Goal: Information Seeking & Learning: Learn about a topic

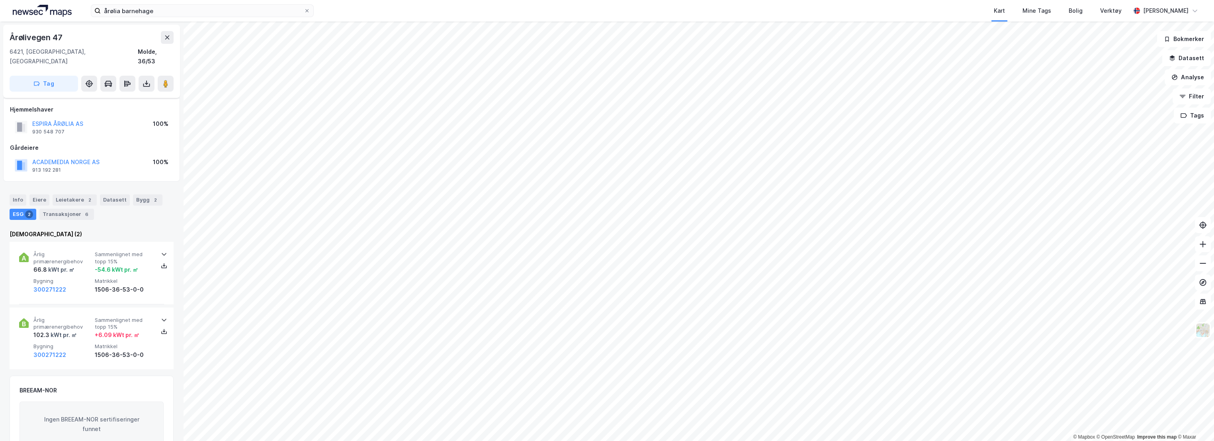
scroll to position [44, 0]
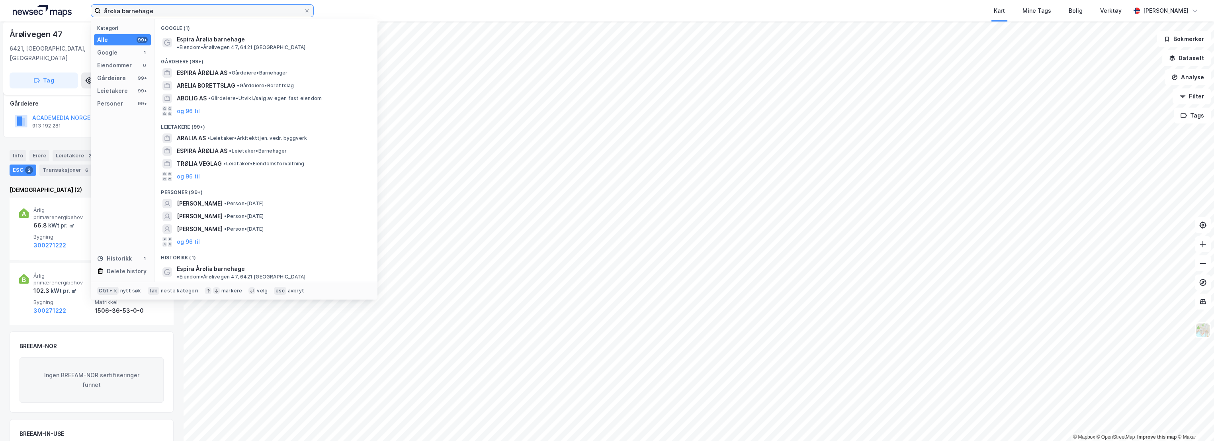
drag, startPoint x: 176, startPoint y: 9, endPoint x: 89, endPoint y: 12, distance: 86.4
click at [89, 12] on div "årølia barnehage Kategori Alle 99+ Google 1 Eiendommer 0 Gårdeiere 99+ Leietake…" at bounding box center [607, 10] width 1214 height 21
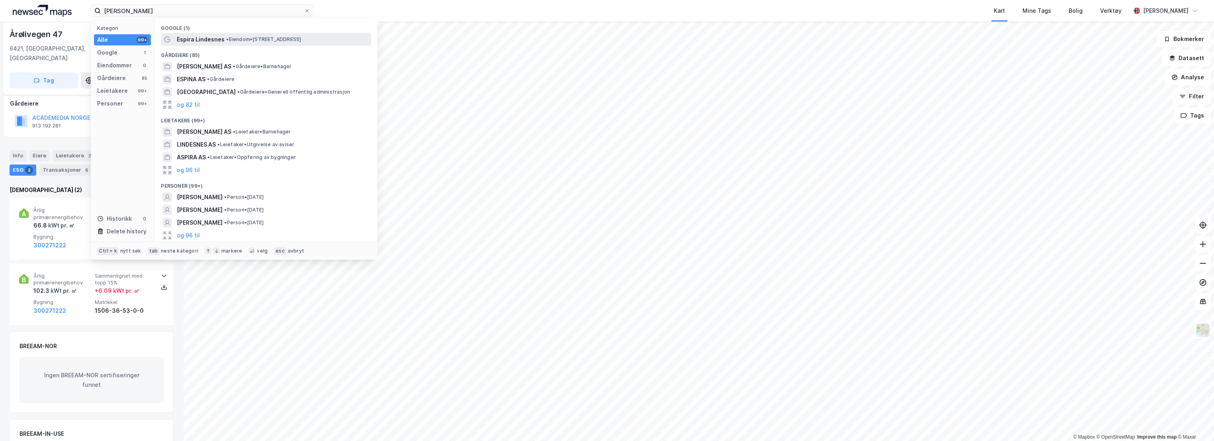
click at [247, 40] on span "• Eiendom • [STREET_ADDRESS]" at bounding box center [263, 39] width 75 height 6
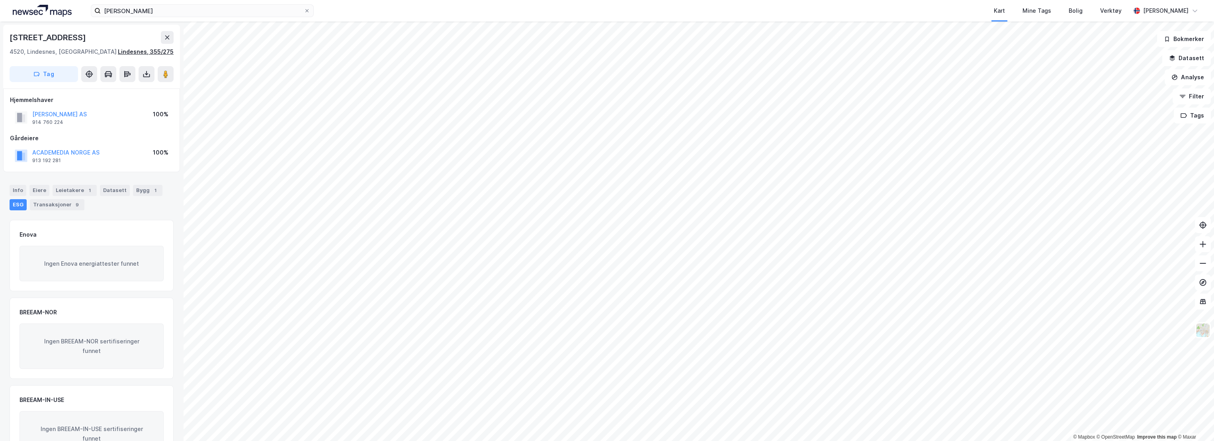
click at [142, 51] on div "Lindesnes, 355/275" at bounding box center [146, 52] width 56 height 10
drag, startPoint x: 69, startPoint y: 127, endPoint x: 117, endPoint y: 133, distance: 48.6
click at [117, 133] on div "Hjemmelshaver [PERSON_NAME] AS 914 760 224 100% Gårdeiere ACADEMEDIA [GEOGRAPHI…" at bounding box center [91, 130] width 163 height 70
click at [20, 191] on div "Info" at bounding box center [18, 190] width 17 height 11
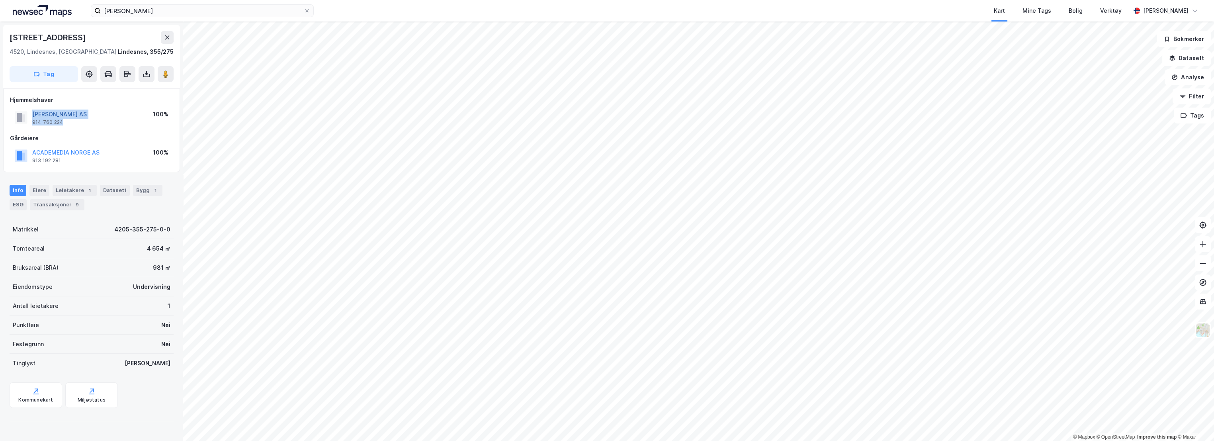
drag, startPoint x: 67, startPoint y: 124, endPoint x: 32, endPoint y: 112, distance: 37.1
click at [32, 112] on div "[PERSON_NAME] AS 914 760 224 100%" at bounding box center [91, 117] width 163 height 19
copy div "[PERSON_NAME] AS 914 760 224"
click at [1201, 331] on img at bounding box center [1202, 329] width 15 height 15
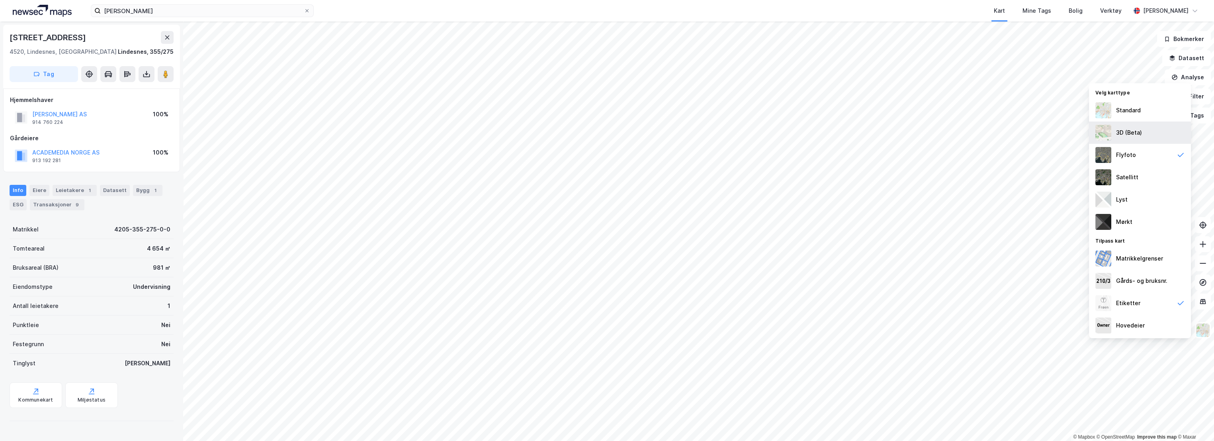
click at [1133, 131] on div "3D (Beta)" at bounding box center [1129, 133] width 26 height 10
click at [1202, 328] on img at bounding box center [1202, 329] width 15 height 15
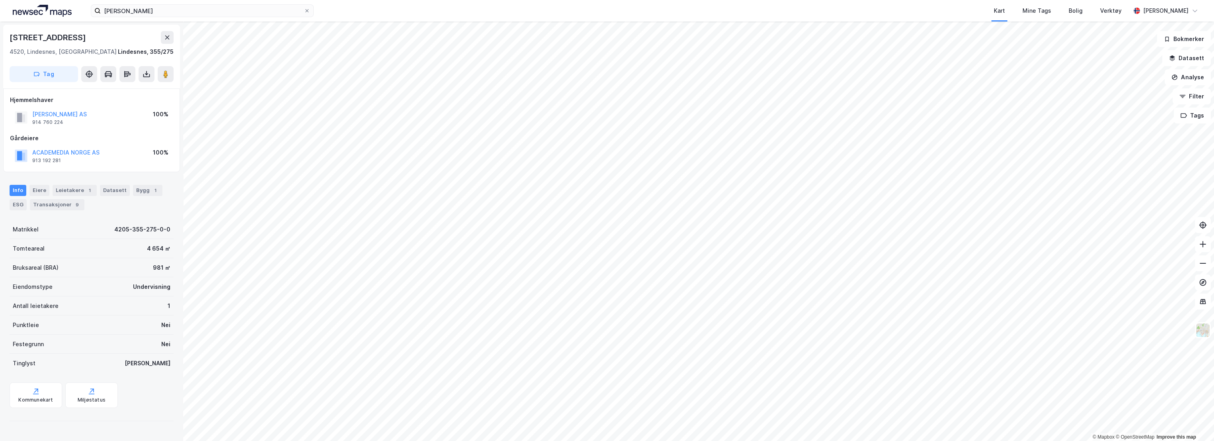
click at [107, 301] on div "Antall leietakere 1" at bounding box center [92, 305] width 164 height 19
click at [1206, 332] on img at bounding box center [1202, 329] width 15 height 15
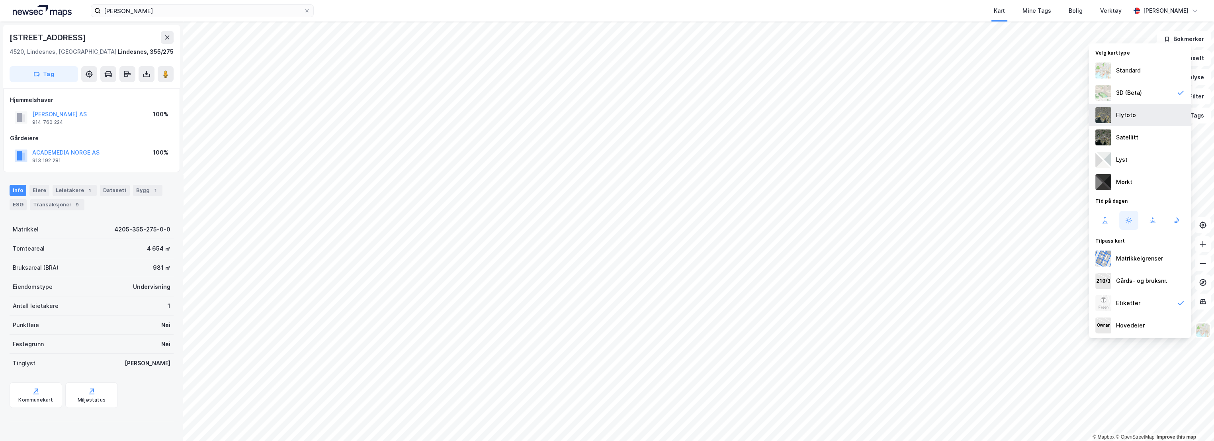
click at [1131, 112] on div "Flyfoto" at bounding box center [1126, 115] width 20 height 10
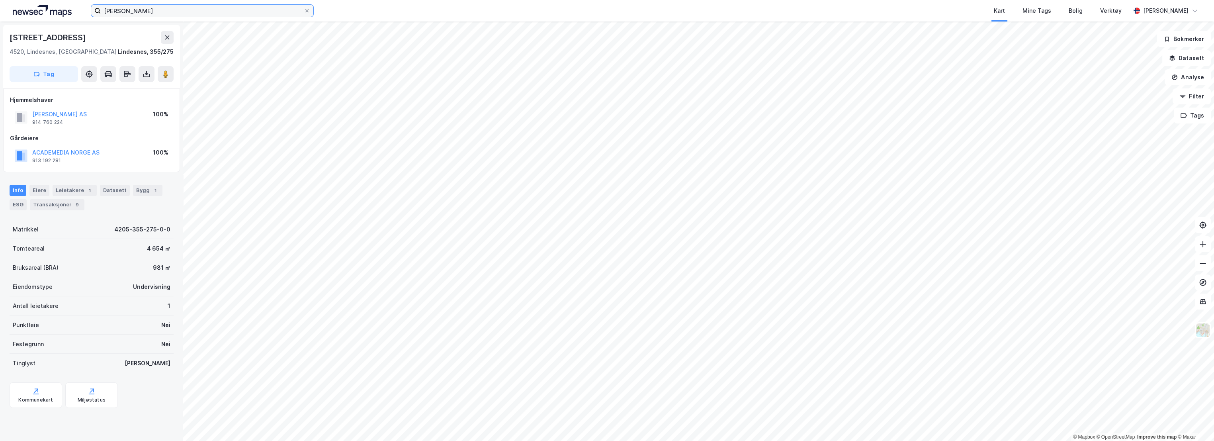
click at [147, 14] on input "[PERSON_NAME]" at bounding box center [202, 11] width 203 height 12
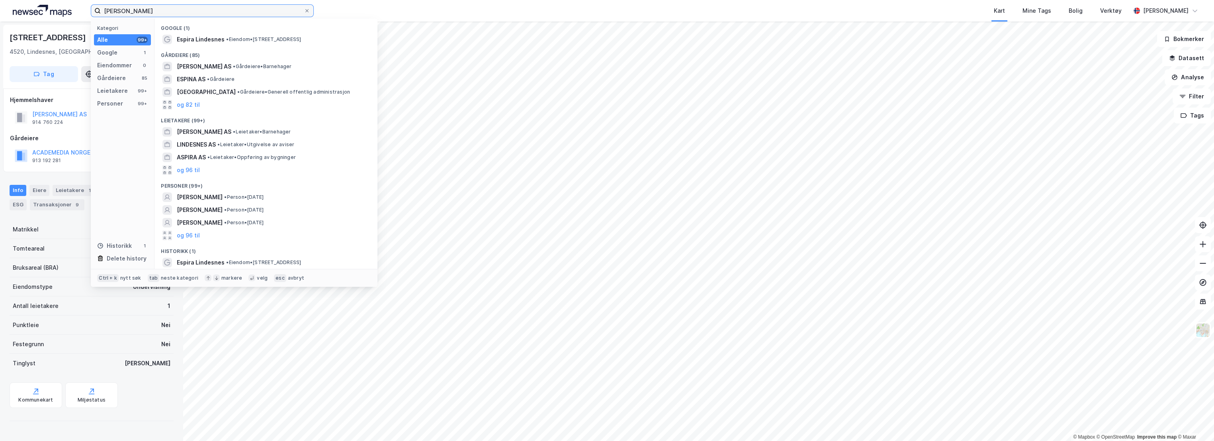
click at [147, 14] on input "[PERSON_NAME]" at bounding box center [202, 11] width 203 height 12
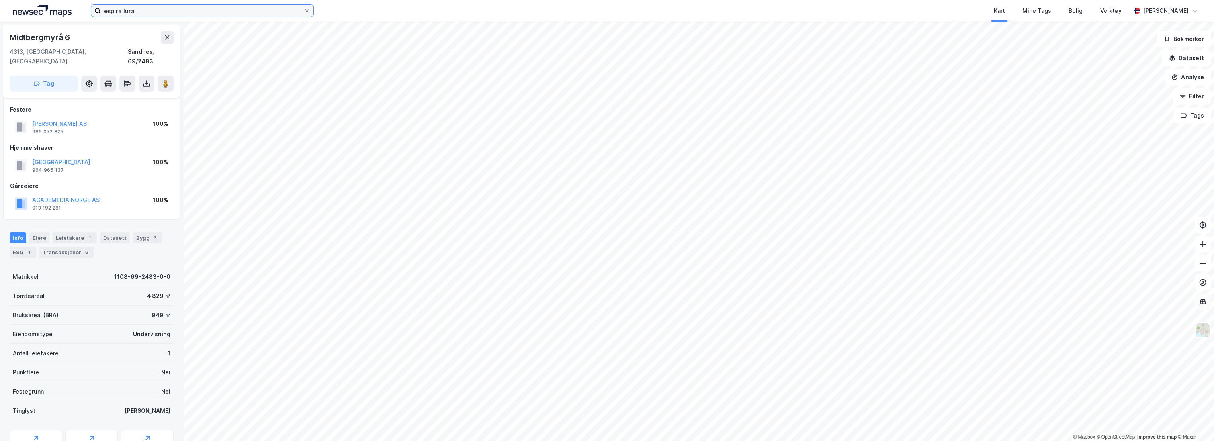
scroll to position [31, 0]
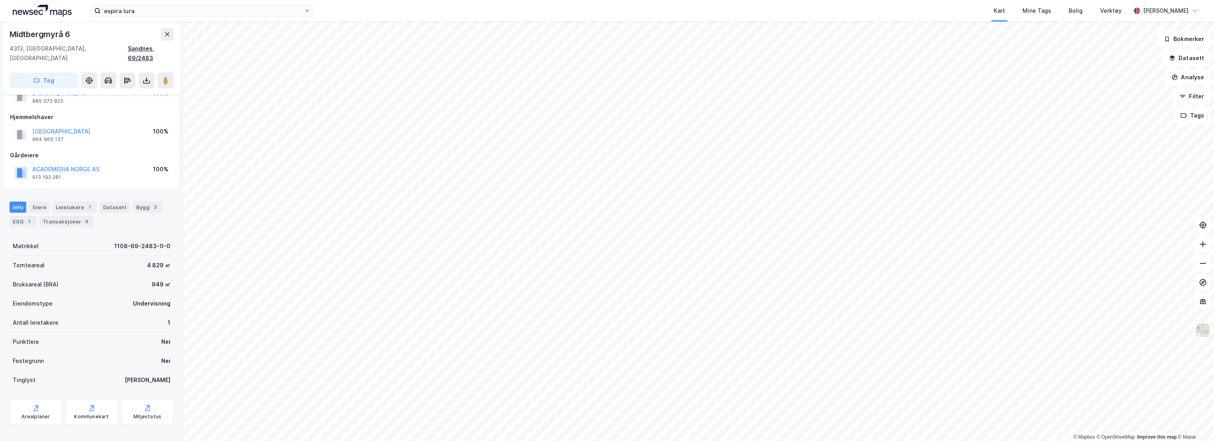
click at [139, 48] on div "Sandnes, 69/2483" at bounding box center [151, 53] width 46 height 19
click at [18, 216] on div "ESG 1" at bounding box center [23, 221] width 27 height 11
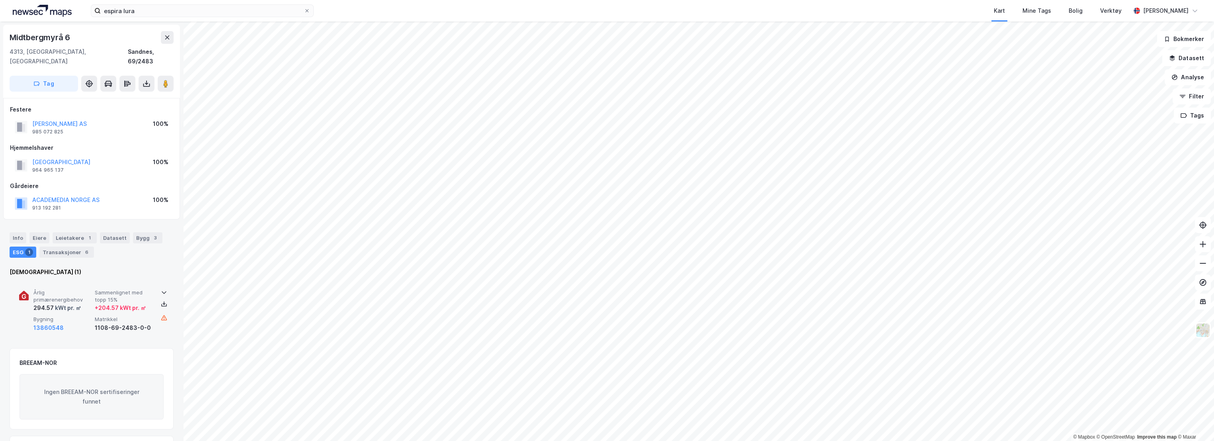
click at [126, 280] on div "Årlig primærenergibehov 294.57 kWt pr. ㎡ Sammenlignet med topp 15% + 204.57 kWt…" at bounding box center [91, 311] width 145 height 62
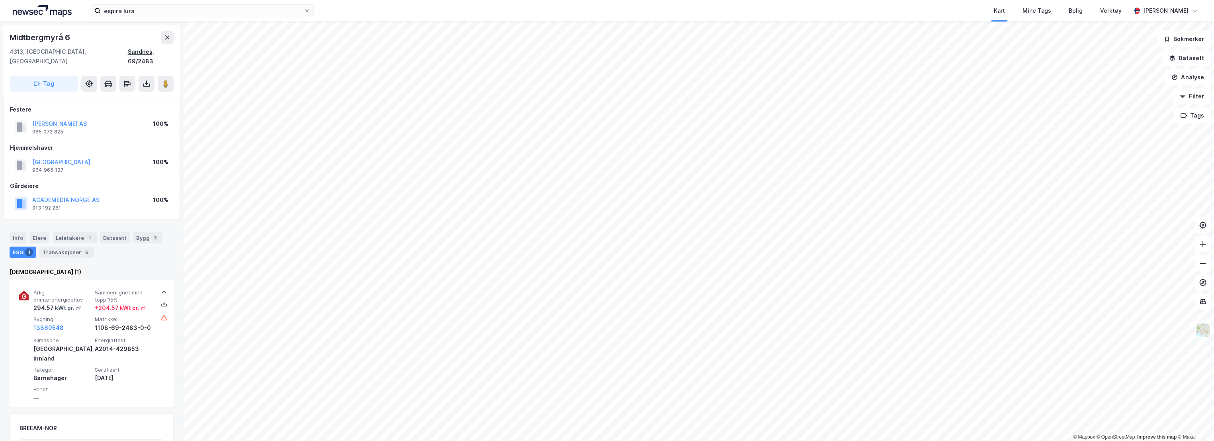
click at [143, 51] on div "Sandnes, 69/2483" at bounding box center [151, 56] width 46 height 19
drag, startPoint x: 71, startPoint y: 166, endPoint x: 32, endPoint y: 151, distance: 41.7
click at [32, 151] on div "Festere ESPIRA BARNEHAGER AS 985 072 825 100% Hjemmelshaver [GEOGRAPHIC_DATA] 9…" at bounding box center [91, 159] width 163 height 108
drag, startPoint x: 32, startPoint y: 151, endPoint x: 77, endPoint y: 171, distance: 49.4
click at [77, 171] on div "Festere ESPIRA BARNEHAGER AS 985 072 825 100% Hjemmelshaver [GEOGRAPHIC_DATA] 9…" at bounding box center [91, 159] width 163 height 108
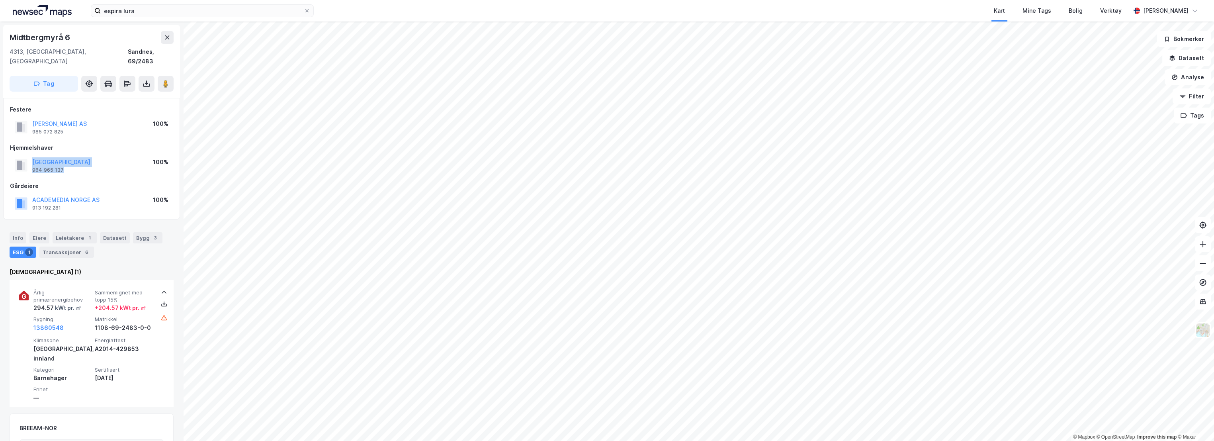
drag, startPoint x: 63, startPoint y: 159, endPoint x: 31, endPoint y: 153, distance: 32.5
click at [31, 157] on div "[GEOGRAPHIC_DATA] 964 965 137" at bounding box center [53, 165] width 76 height 16
copy div "[GEOGRAPHIC_DATA] 964 965 137"
click at [20, 232] on div "Info" at bounding box center [18, 237] width 17 height 11
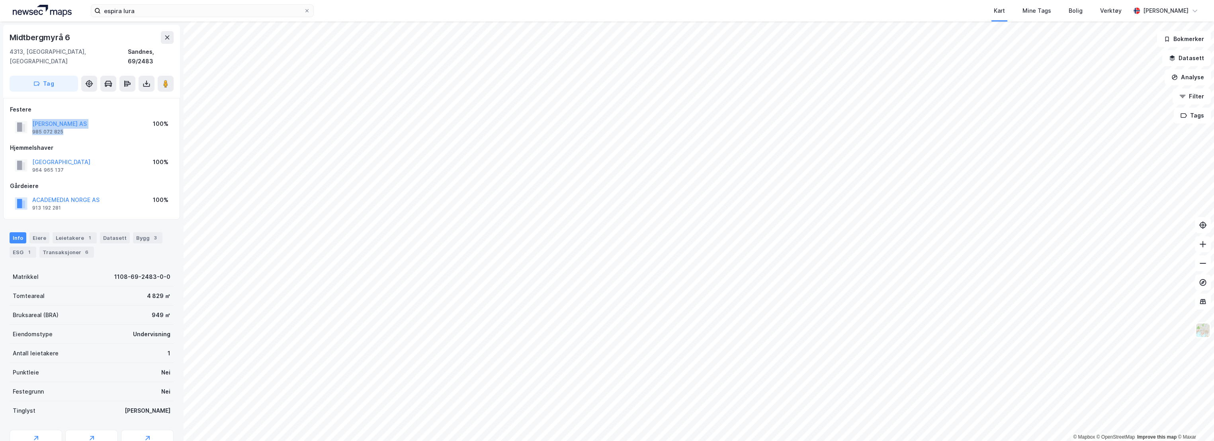
drag, startPoint x: 54, startPoint y: 120, endPoint x: 29, endPoint y: 116, distance: 25.4
click at [29, 119] on div "ESPIRA BARNEHAGER AS 985 072 825" at bounding box center [51, 127] width 72 height 16
copy div "ESPIRA BARNEHAGER AS 985 072 825"
drag, startPoint x: 151, startPoint y: 7, endPoint x: 66, endPoint y: 8, distance: 84.8
click at [66, 8] on div "espira lura Kart Mine Tags Bolig Verktøy [PERSON_NAME][GEOGRAPHIC_DATA]" at bounding box center [607, 10] width 1214 height 21
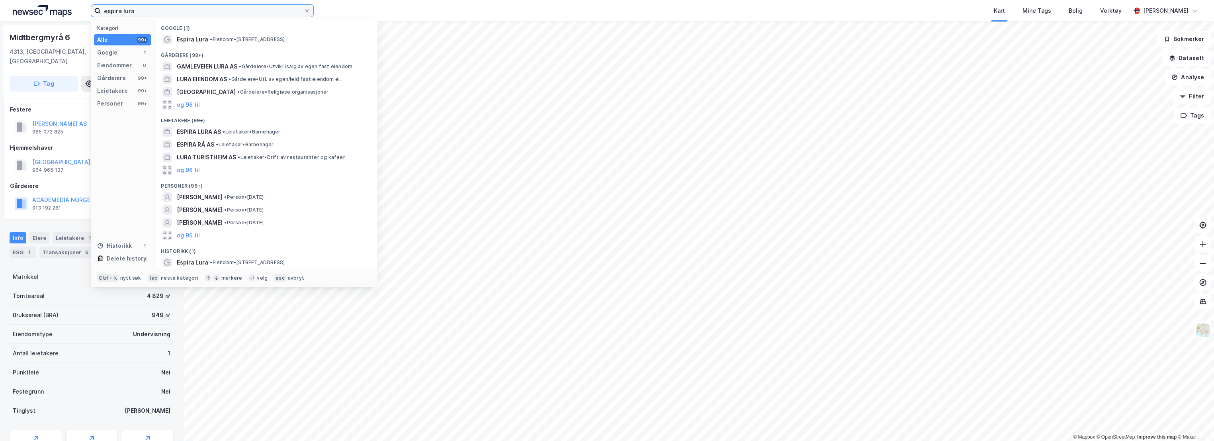
paste input "[PERSON_NAME] Friluftsbarnehage"
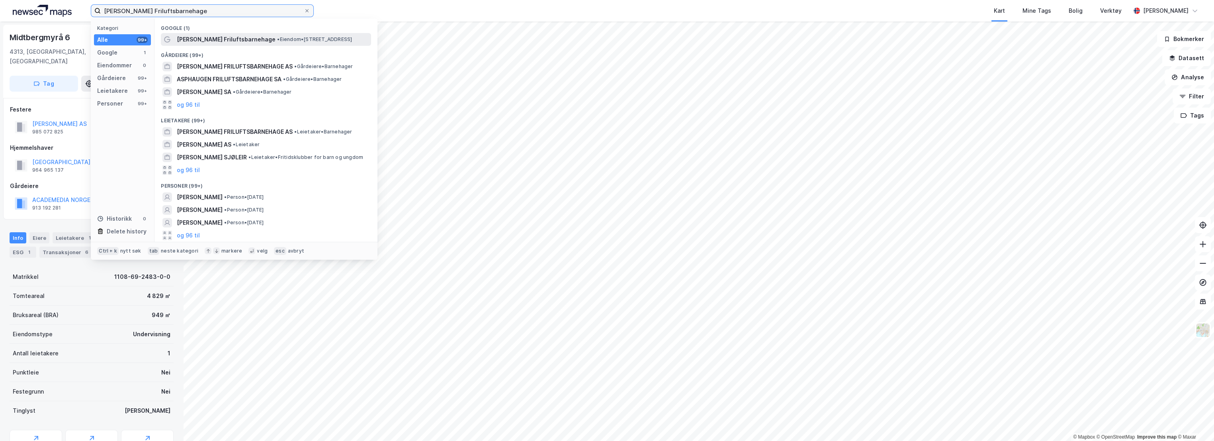
type input "[PERSON_NAME] Friluftsbarnehage"
click at [242, 38] on span "[PERSON_NAME] Friluftsbarnehage" at bounding box center [226, 40] width 99 height 10
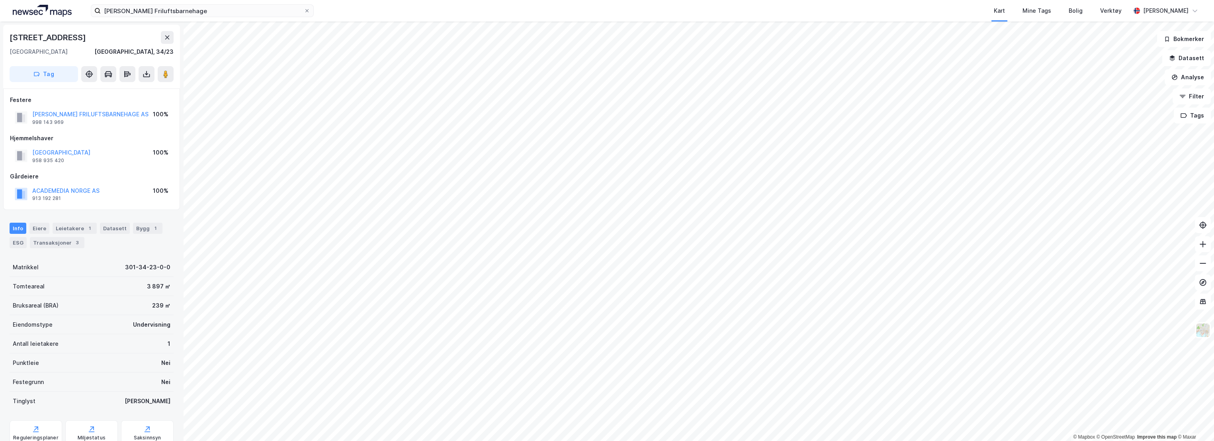
drag, startPoint x: 88, startPoint y: 36, endPoint x: -2, endPoint y: 36, distance: 90.4
click at [0, 36] on html "[PERSON_NAME] Friluftsbarnehage Kart Mine Tags Bolig Verktøy [PERSON_NAME][GEOG…" at bounding box center [607, 220] width 1214 height 441
copy div "© Mapbox © OpenStreetMap Improve this map © Maxar [STREET_ADDRESS]"
click at [111, 38] on div "[STREET_ADDRESS]" at bounding box center [92, 37] width 164 height 13
drag, startPoint x: 79, startPoint y: 36, endPoint x: 12, endPoint y: 39, distance: 66.9
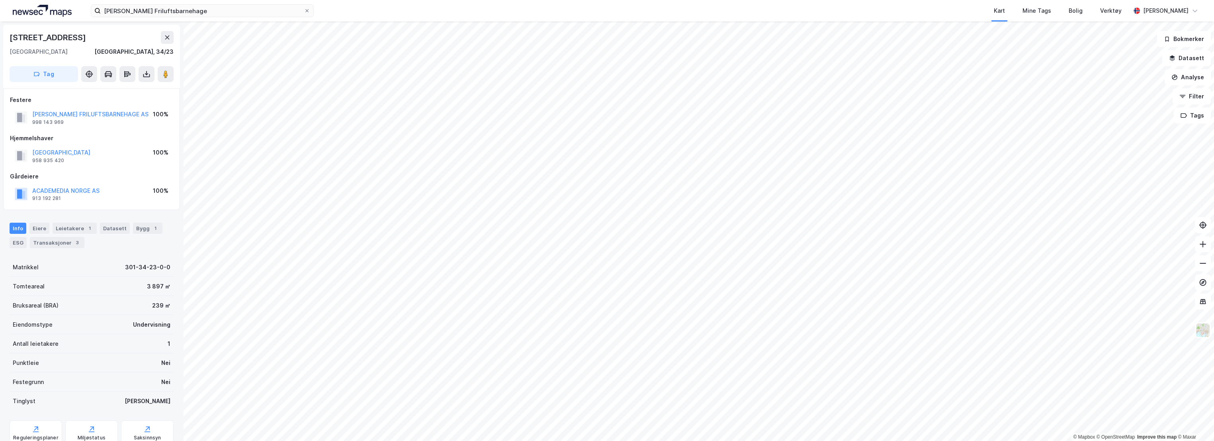
click at [12, 39] on div "[STREET_ADDRESS]" at bounding box center [49, 37] width 78 height 13
copy div "[STREET_ADDRESS]"
click at [106, 31] on div "[STREET_ADDRESS]" at bounding box center [92, 37] width 164 height 13
click at [16, 242] on div "ESG" at bounding box center [18, 242] width 17 height 11
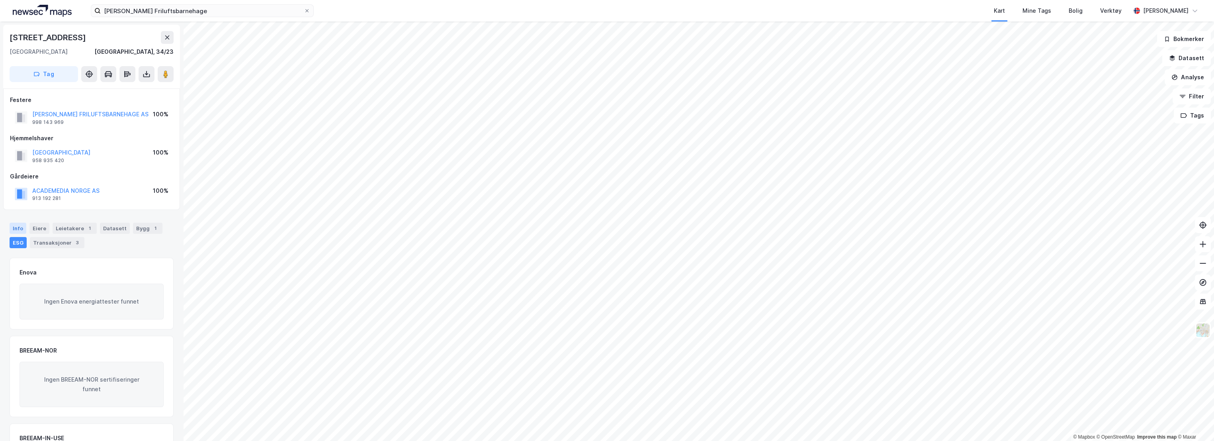
click at [20, 228] on div "Info" at bounding box center [18, 228] width 17 height 11
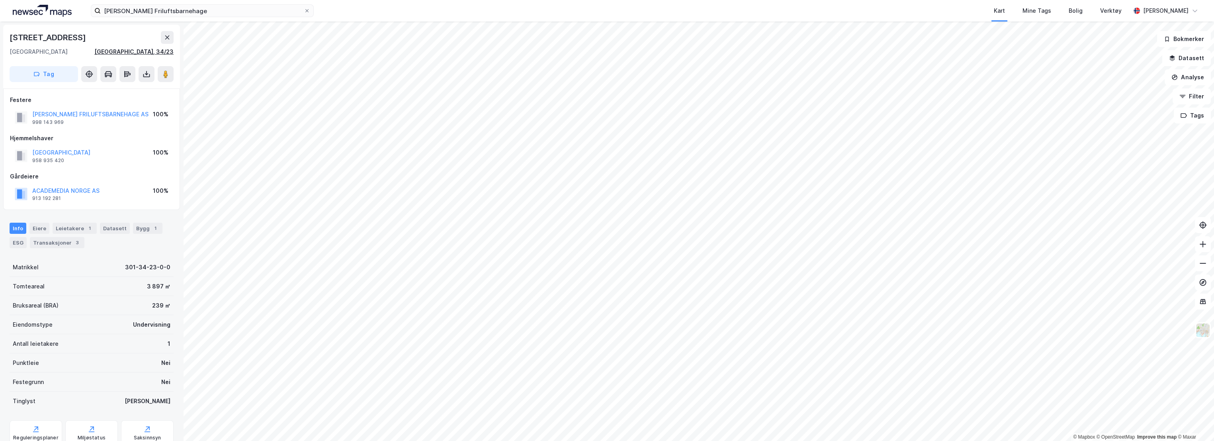
click at [164, 52] on div "[GEOGRAPHIC_DATA], 34/23" at bounding box center [133, 52] width 79 height 10
drag, startPoint x: 43, startPoint y: 158, endPoint x: 30, endPoint y: 153, distance: 14.0
click at [30, 153] on div "[GEOGRAPHIC_DATA] 958 935 420" at bounding box center [53, 156] width 76 height 16
copy div "[GEOGRAPHIC_DATA] 958 935 420"
drag, startPoint x: 63, startPoint y: 121, endPoint x: 33, endPoint y: 113, distance: 30.6
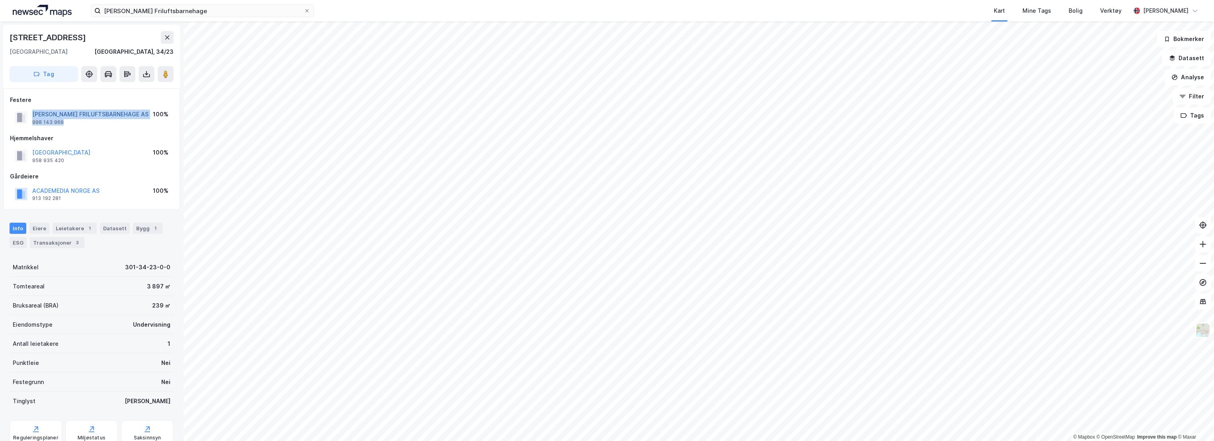
click at [33, 113] on div "[PERSON_NAME] FRILUFTSBARNEHAGE AS 998 143 969" at bounding box center [90, 117] width 116 height 16
copy div "[PERSON_NAME] FRILUFTSBARNEHAGE AS 998 143 969"
click at [1202, 328] on img at bounding box center [1202, 329] width 15 height 15
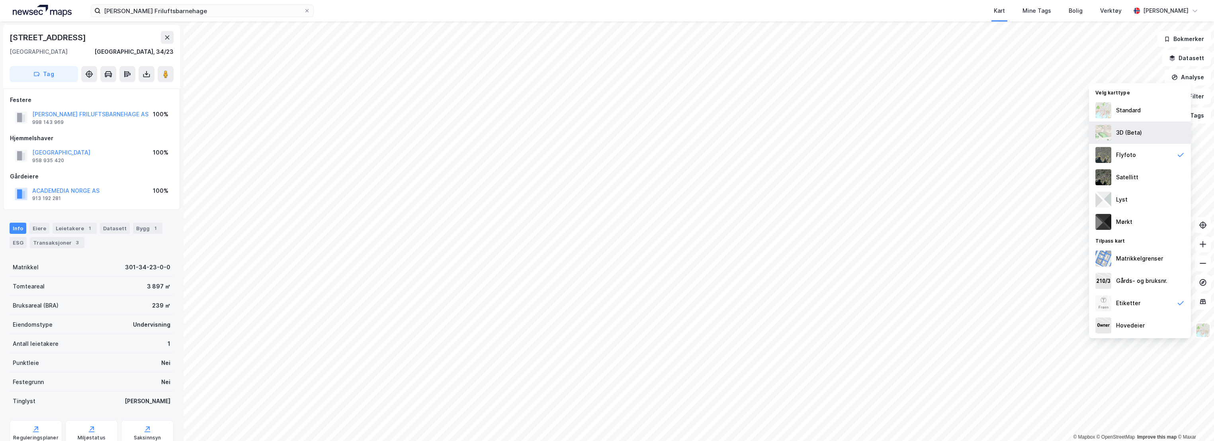
click at [1142, 127] on div "3D (Beta)" at bounding box center [1140, 132] width 102 height 22
click at [1203, 329] on img at bounding box center [1202, 329] width 15 height 15
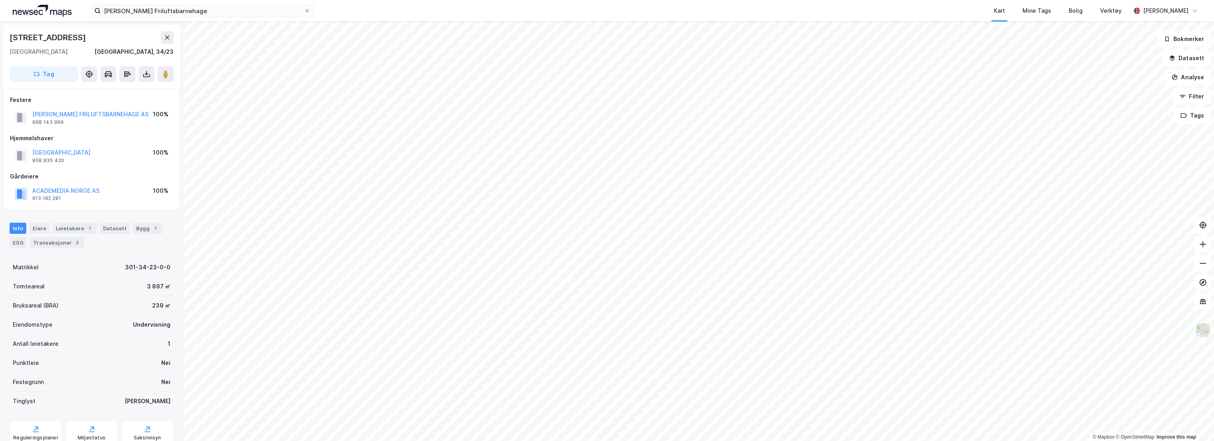
scroll to position [2, 0]
click at [140, 226] on div "Bygg 1" at bounding box center [147, 226] width 29 height 11
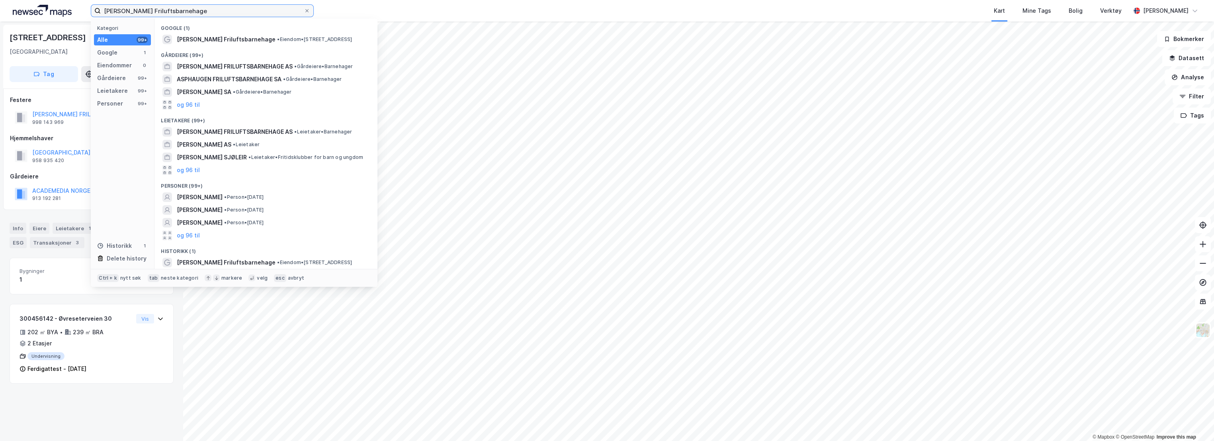
click at [223, 12] on input "[PERSON_NAME] Friluftsbarnehage" at bounding box center [202, 11] width 203 height 12
click at [302, 11] on input "[PERSON_NAME] Friluftsbarnehage" at bounding box center [202, 11] width 203 height 12
click at [309, 10] on icon at bounding box center [307, 10] width 5 height 5
click at [304, 10] on input "[PERSON_NAME] Friluftsbarnehage" at bounding box center [202, 11] width 203 height 12
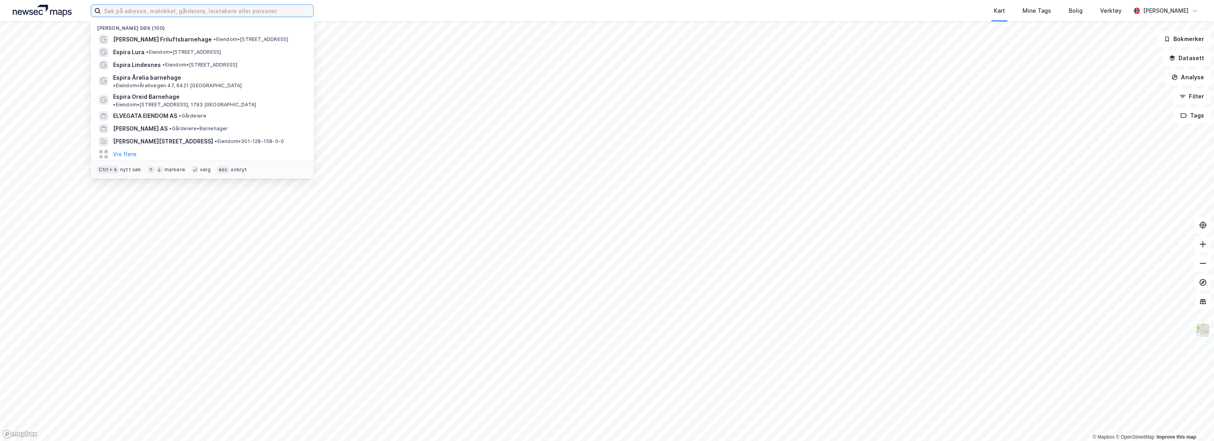
click at [243, 13] on input at bounding box center [207, 11] width 213 height 12
click at [144, 54] on div "Espira Lura • Eiendom • [STREET_ADDRESS]" at bounding box center [209, 52] width 193 height 10
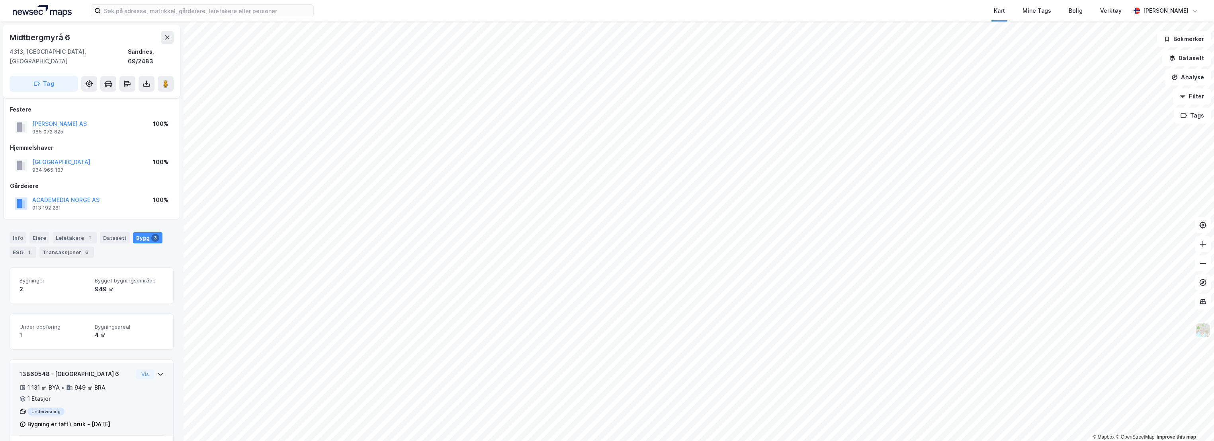
scroll to position [109, 0]
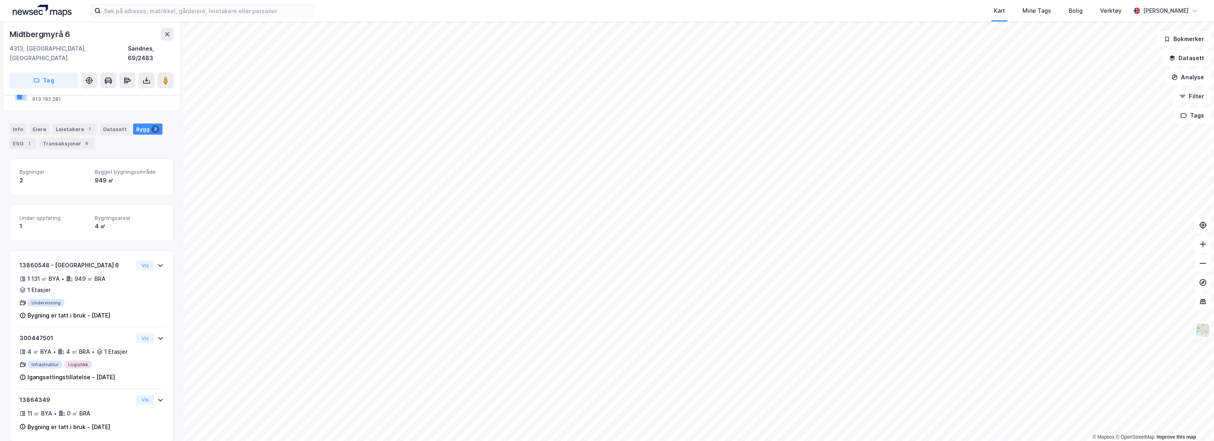
click at [165, 34] on icon at bounding box center [167, 34] width 6 height 6
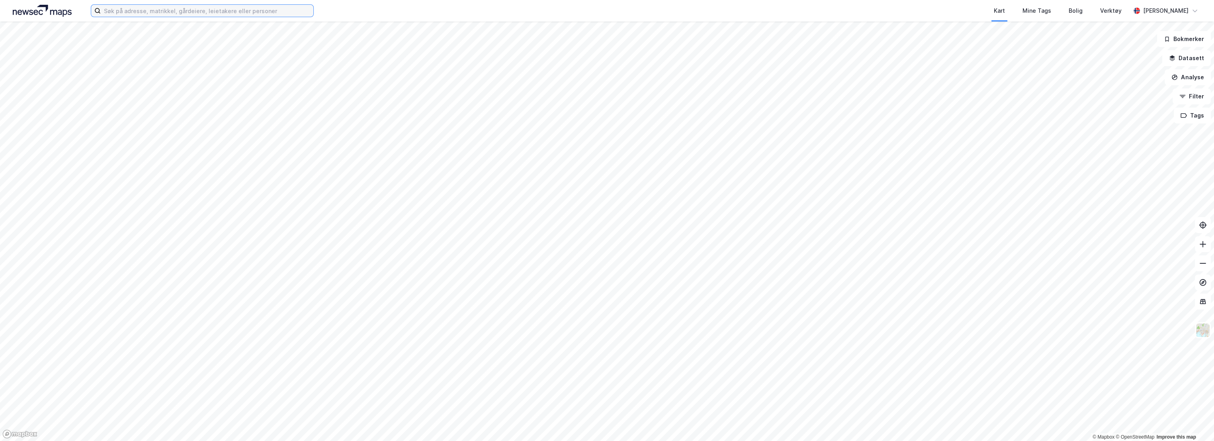
click at [157, 13] on input at bounding box center [207, 11] width 213 height 12
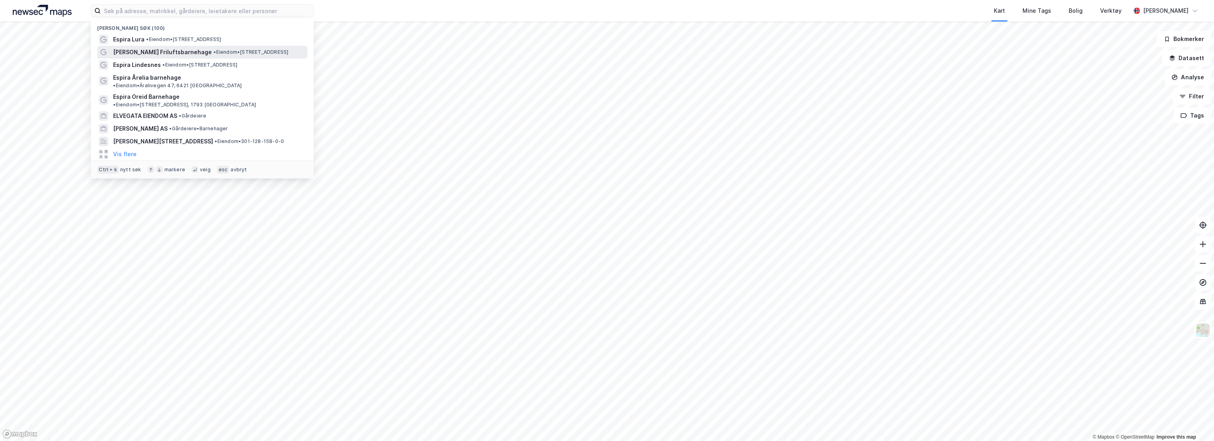
click at [144, 54] on span "[PERSON_NAME] Friluftsbarnehage" at bounding box center [162, 52] width 99 height 10
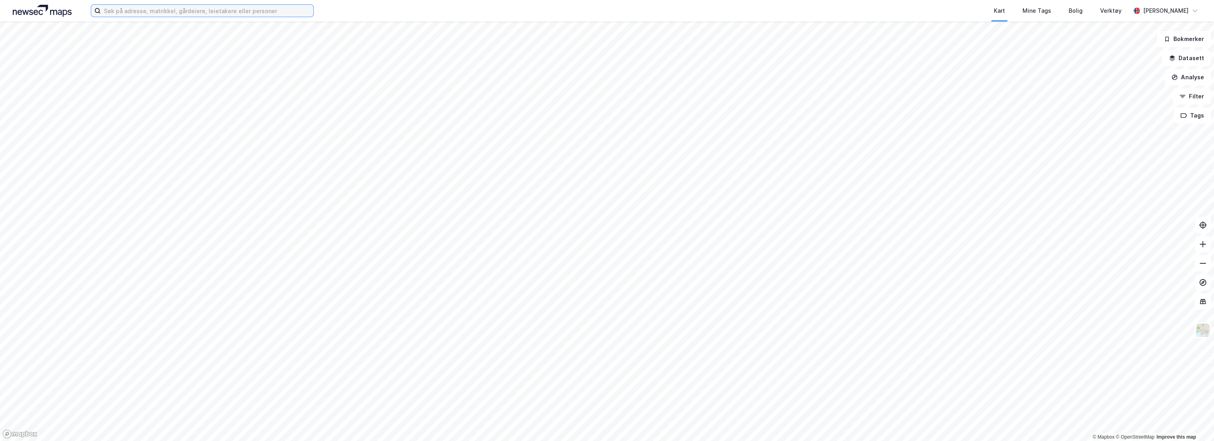
click at [127, 7] on input at bounding box center [207, 11] width 213 height 12
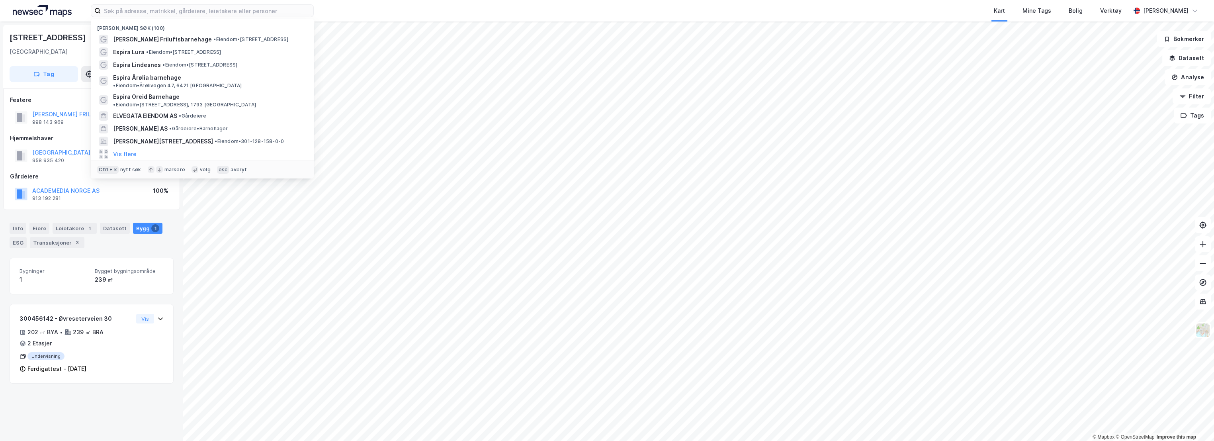
click at [347, 7] on div "Nylige søk (100) [PERSON_NAME] Friluftsbarnehage • Eiendom • [STREET_ADDRESS] •…" at bounding box center [607, 10] width 1214 height 21
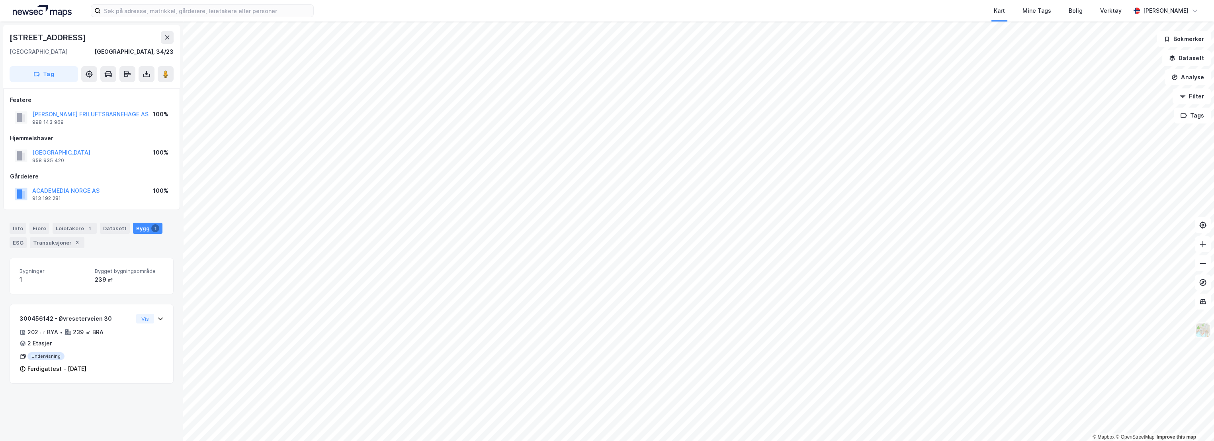
click at [1203, 335] on img at bounding box center [1202, 329] width 15 height 15
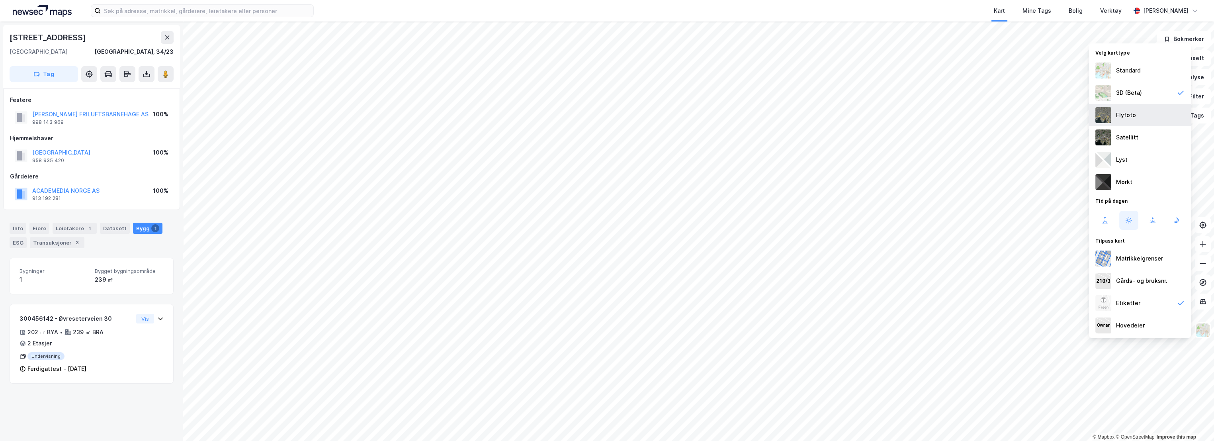
click at [1137, 113] on div "Flyfoto" at bounding box center [1140, 115] width 102 height 22
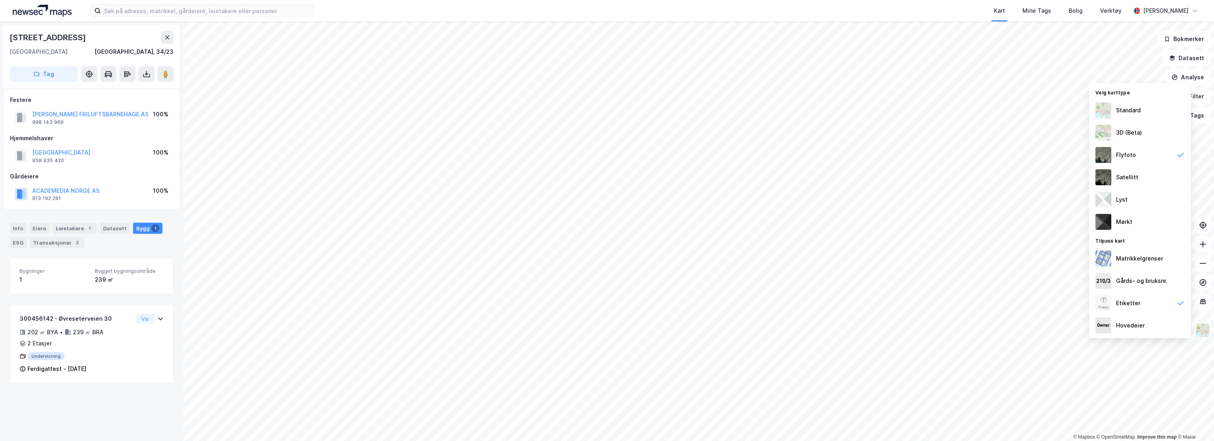
click at [1205, 328] on img at bounding box center [1202, 329] width 15 height 15
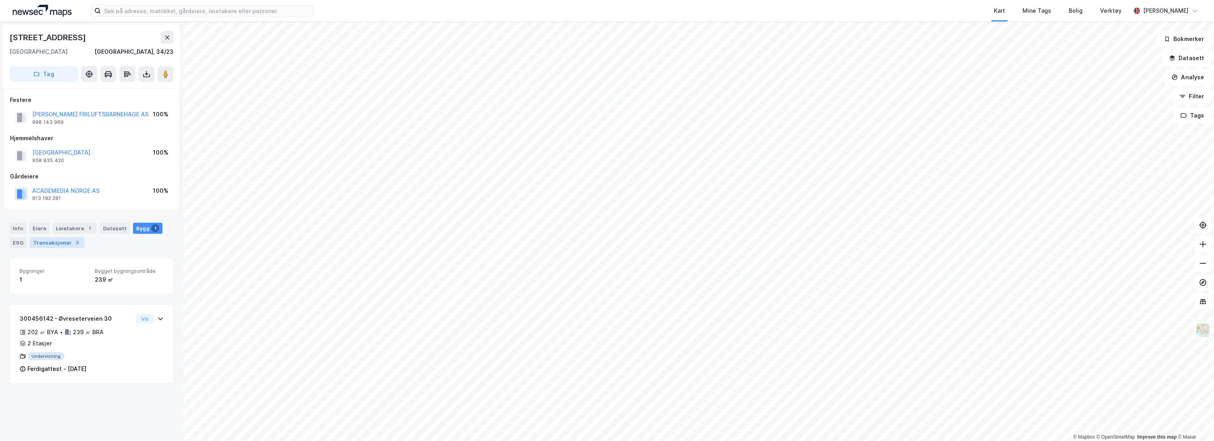
click at [37, 242] on div "Transaksjoner 3" at bounding box center [57, 242] width 55 height 11
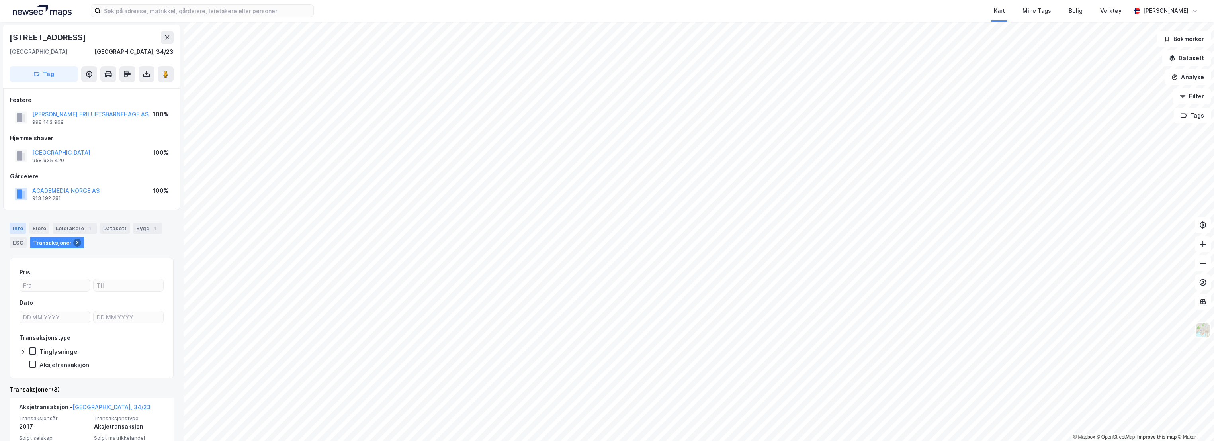
click at [19, 229] on div "Info" at bounding box center [18, 228] width 17 height 11
